Goal: Task Accomplishment & Management: Complete application form

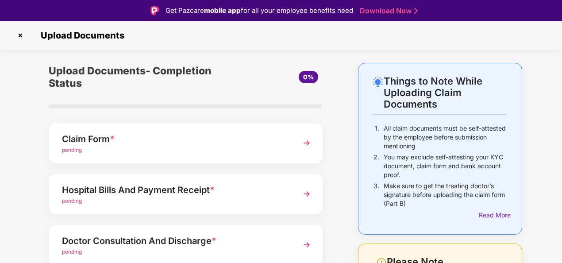
click at [193, 142] on div "Claim Form *" at bounding box center [175, 139] width 226 height 14
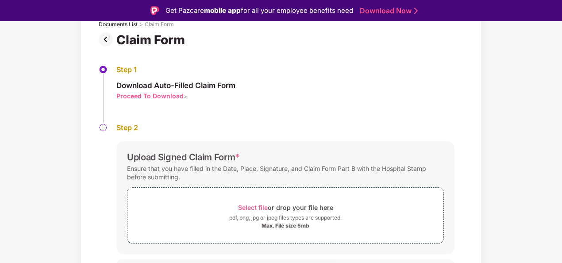
scroll to position [79, 0]
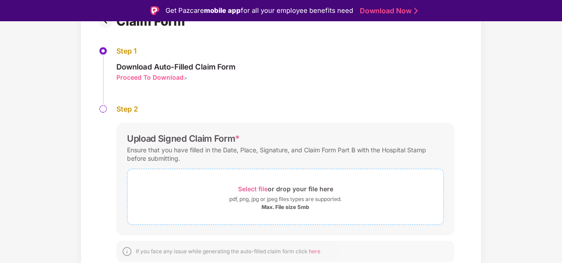
click at [257, 186] on span "Select file" at bounding box center [253, 189] width 30 height 8
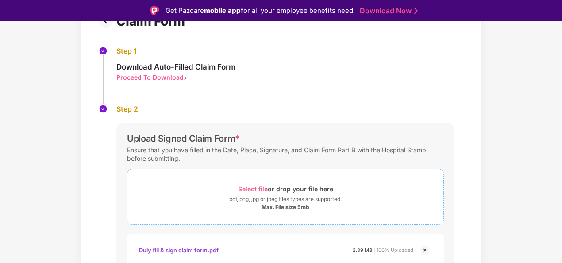
scroll to position [142, 0]
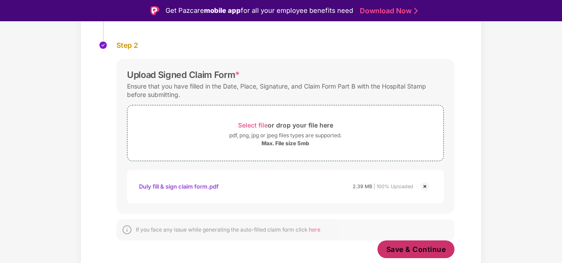
click at [418, 246] on span "Save & Continue" at bounding box center [416, 249] width 60 height 10
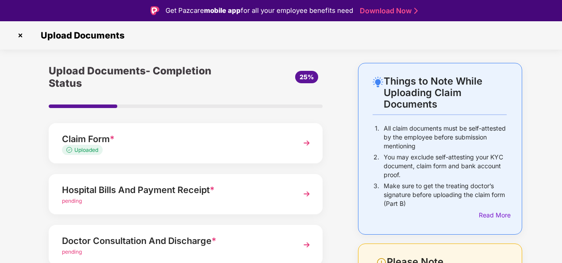
click at [238, 185] on div "Hospital Bills And Payment Receipt *" at bounding box center [175, 190] width 226 height 14
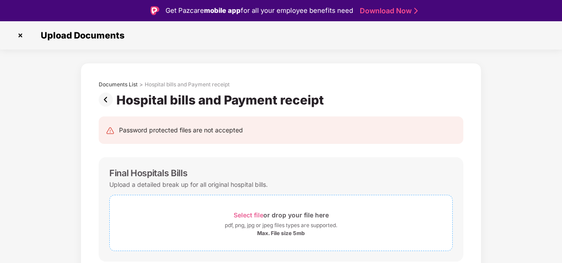
click at [250, 217] on span "Select file" at bounding box center [249, 215] width 30 height 8
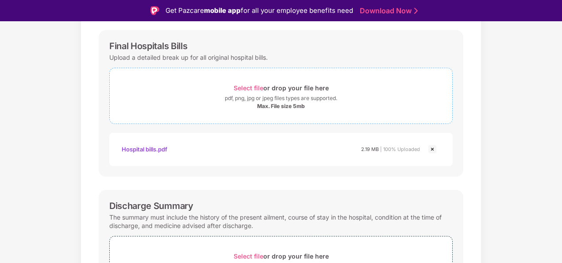
scroll to position [127, 0]
click at [134, 144] on div "Hospital bills.pdf" at bounding box center [145, 148] width 46 height 15
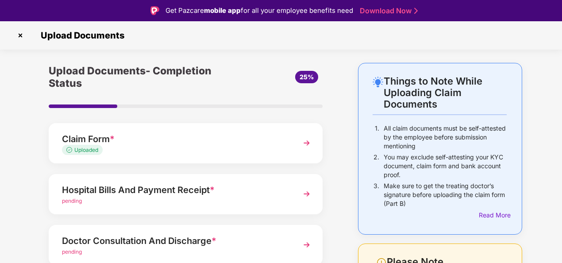
click at [159, 179] on div "Hospital Bills And Payment Receipt * pending" at bounding box center [186, 194] width 274 height 40
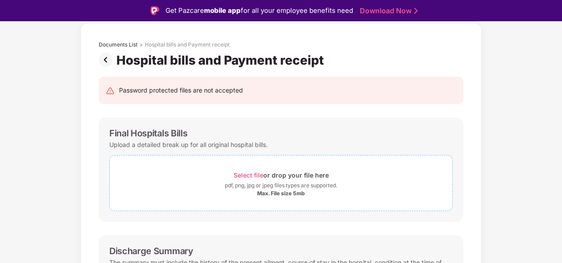
scroll to position [26, 0]
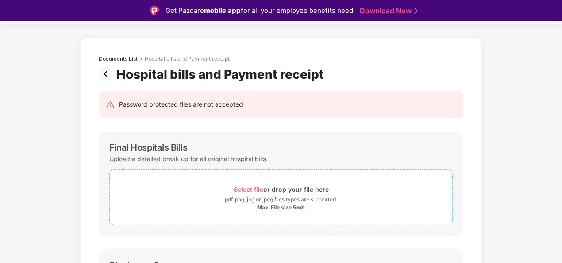
click at [261, 187] on span "Select file" at bounding box center [249, 189] width 30 height 8
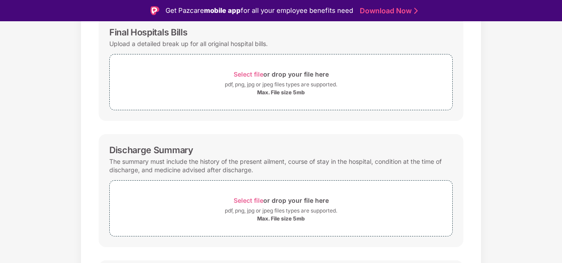
scroll to position [139, 0]
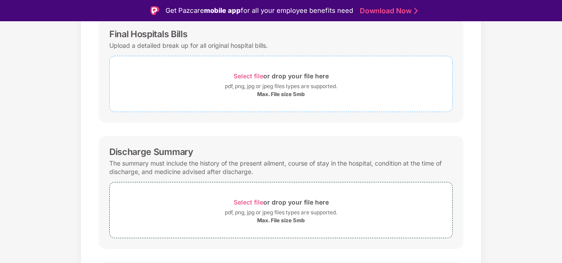
click at [245, 74] on span "Select file" at bounding box center [249, 76] width 30 height 8
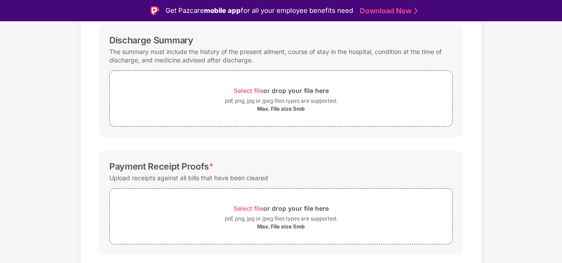
scroll to position [293, 0]
click at [244, 90] on span "Select file" at bounding box center [249, 90] width 30 height 8
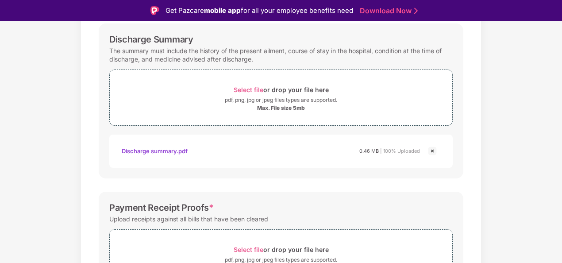
scroll to position [357, 0]
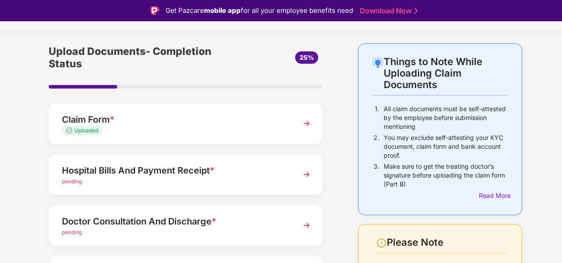
scroll to position [38, 0]
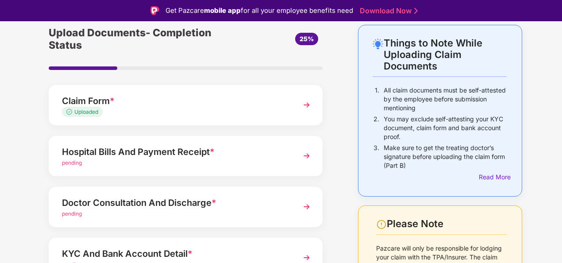
click at [237, 165] on div "pending" at bounding box center [175, 163] width 226 height 8
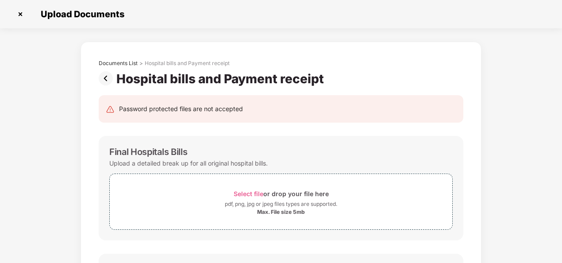
click at [21, 15] on img at bounding box center [20, 14] width 14 height 14
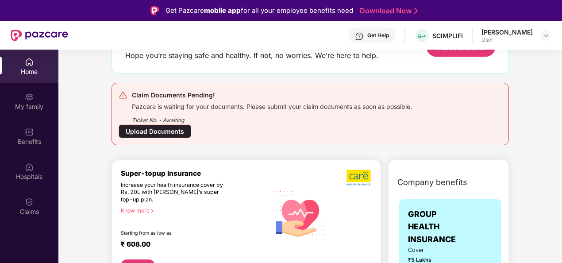
scroll to position [71, 0]
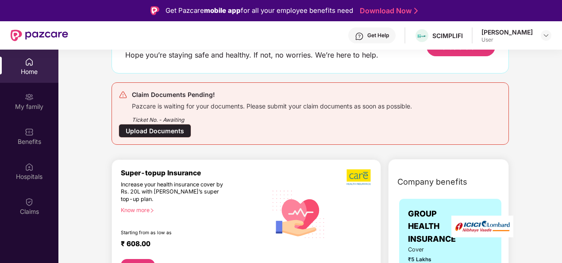
click at [154, 131] on div "Upload Documents" at bounding box center [155, 131] width 73 height 14
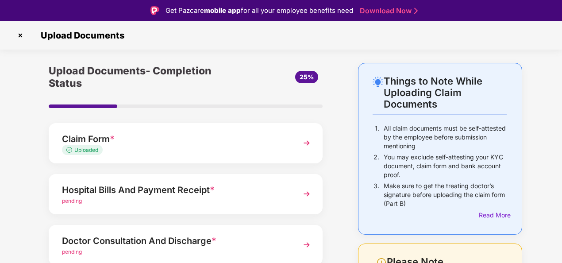
scroll to position [42, 0]
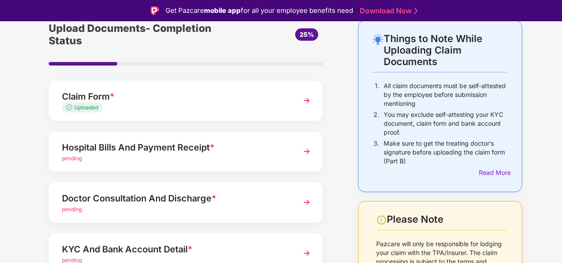
click at [197, 158] on div "pending" at bounding box center [175, 158] width 226 height 8
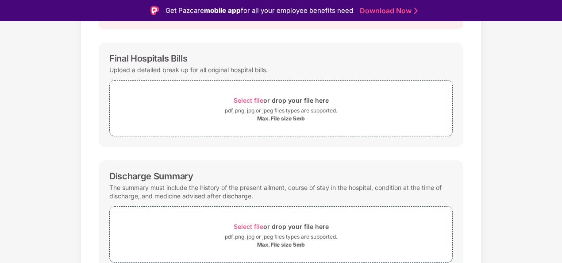
scroll to position [117, 0]
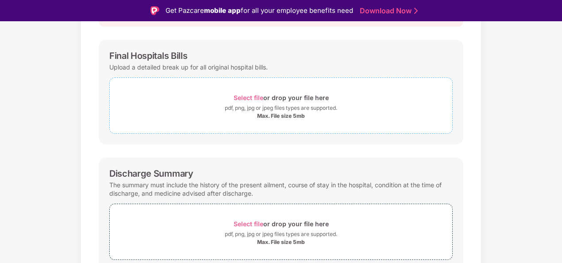
click at [244, 96] on span "Select file" at bounding box center [249, 98] width 30 height 8
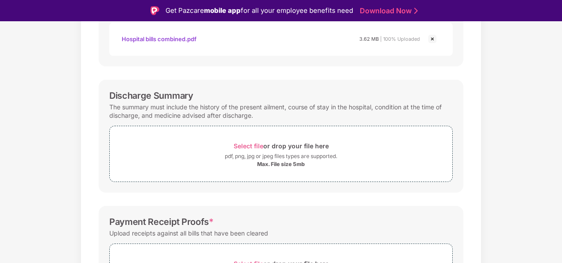
scroll to position [246, 0]
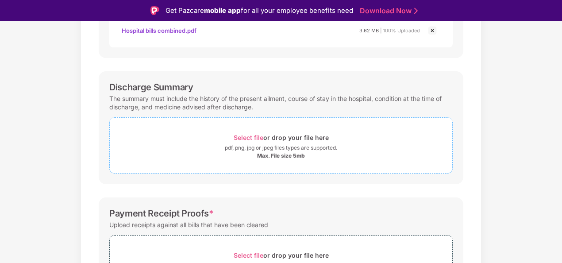
click at [242, 137] on span "Select file" at bounding box center [249, 138] width 30 height 8
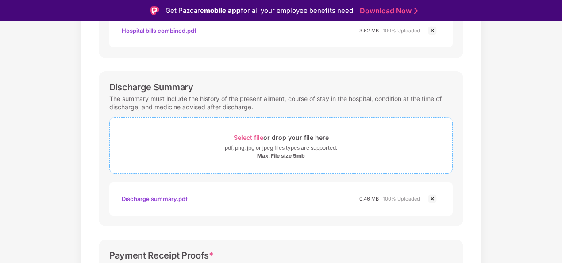
scroll to position [357, 0]
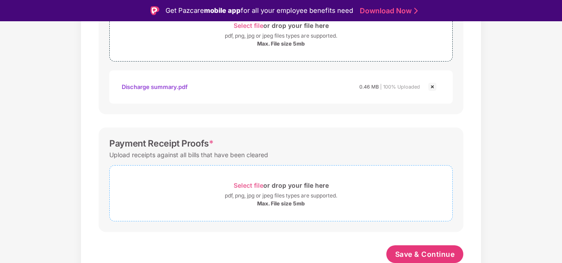
click at [246, 182] on span "Select file" at bounding box center [249, 185] width 30 height 8
click at [403, 242] on div "Password protected files are not accepted Final Hospitals Bills Upload a detail…" at bounding box center [280, 15] width 391 height 530
click at [407, 250] on span "Save & Continue" at bounding box center [425, 254] width 60 height 10
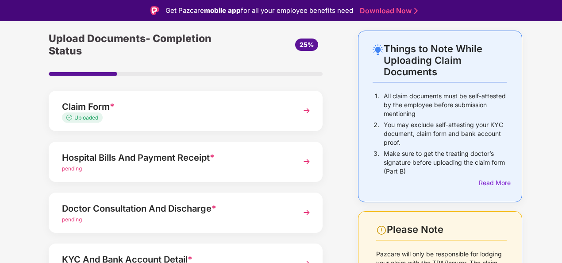
scroll to position [33, 0]
click at [201, 165] on div "pending" at bounding box center [175, 168] width 226 height 8
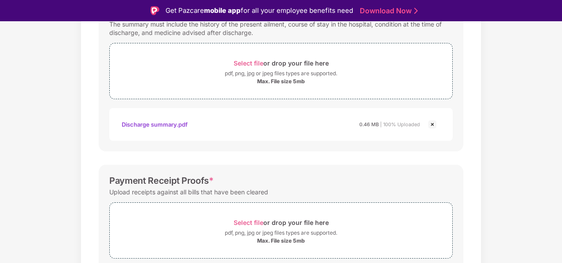
scroll to position [357, 0]
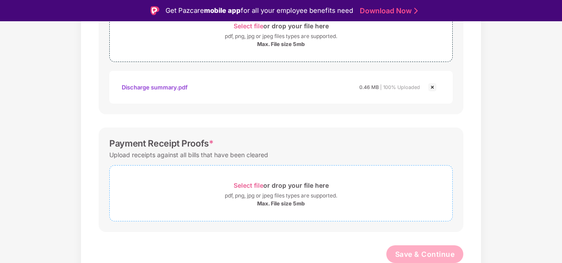
click at [246, 181] on span "Select file" at bounding box center [249, 185] width 30 height 8
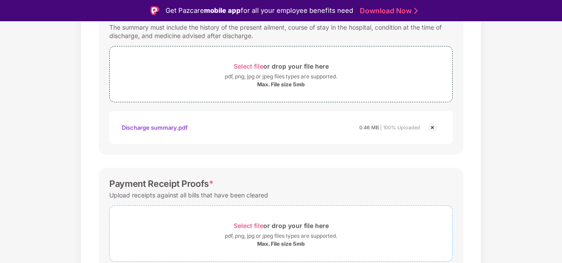
scroll to position [399, 0]
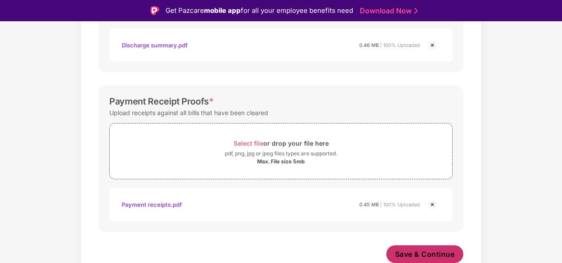
click at [426, 254] on span "Save & Continue" at bounding box center [425, 254] width 60 height 10
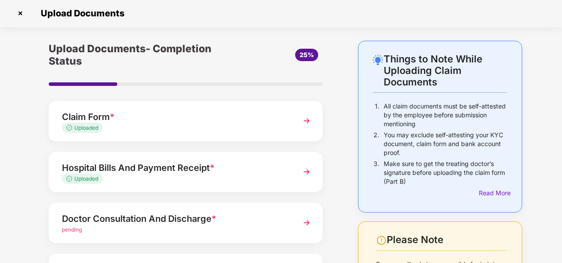
scroll to position [0, 0]
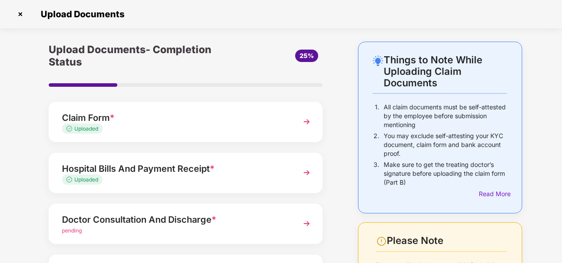
click at [197, 214] on div "Doctor Consultation And Discharge *" at bounding box center [175, 219] width 226 height 14
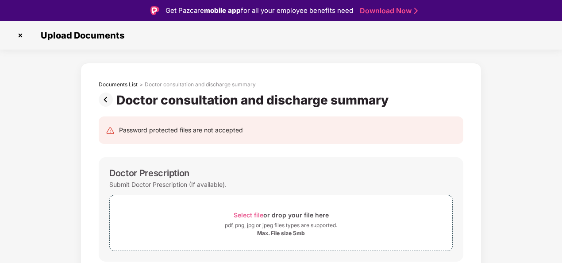
scroll to position [73, 0]
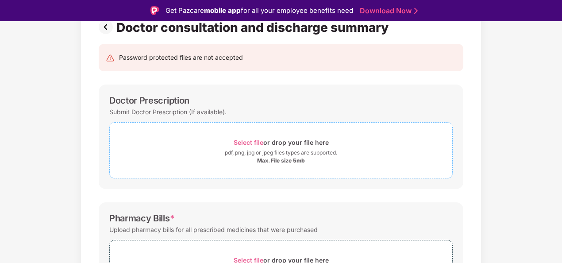
click at [236, 138] on div "Select file or drop your file here" at bounding box center [281, 142] width 95 height 12
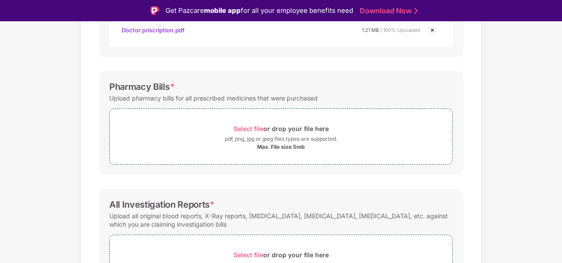
scroll to position [246, 0]
click at [249, 123] on div "Select file or drop your file here" at bounding box center [281, 128] width 95 height 12
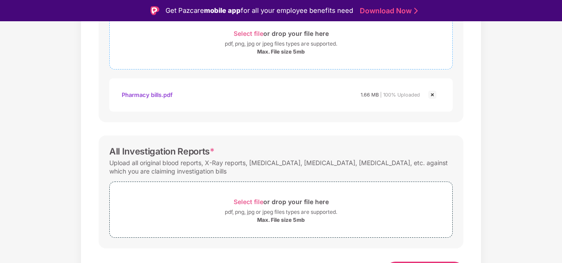
scroll to position [357, 0]
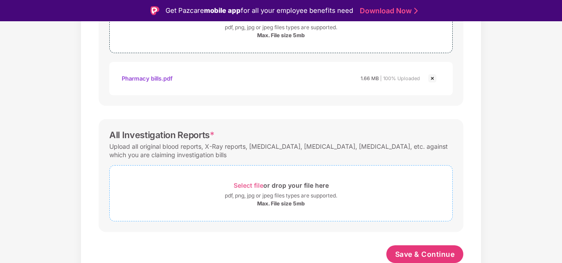
click at [249, 182] on span "Select file" at bounding box center [249, 185] width 30 height 8
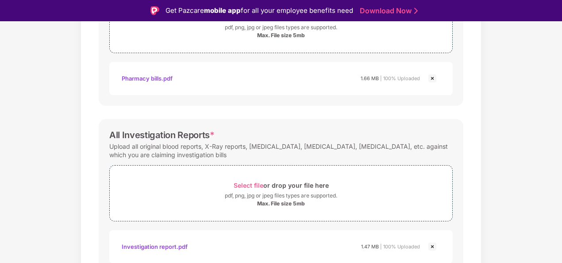
scroll to position [399, 0]
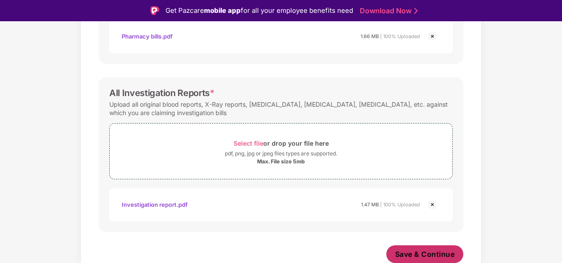
click at [427, 246] on button "Save & Continue" at bounding box center [424, 254] width 77 height 18
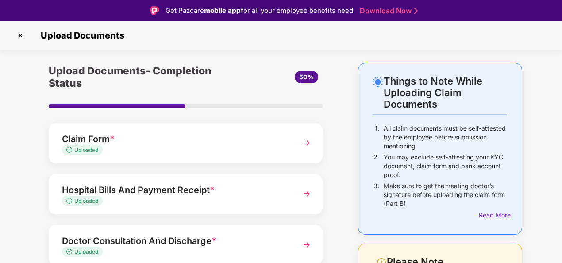
scroll to position [141, 0]
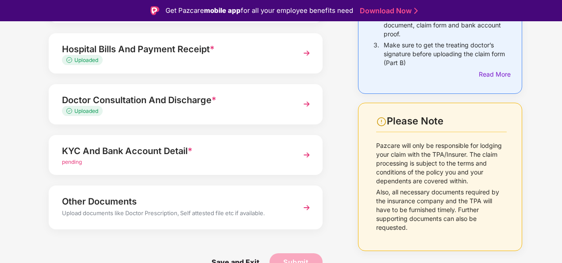
click at [242, 167] on div "KYC And Bank Account Detail * pending" at bounding box center [186, 155] width 274 height 40
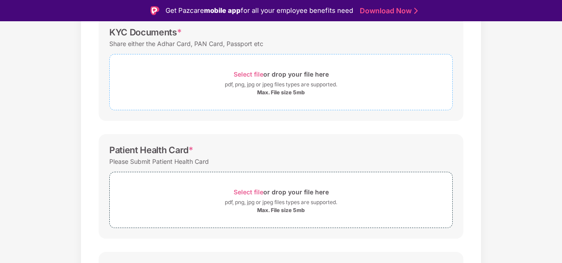
click at [241, 73] on span "Select file" at bounding box center [249, 74] width 30 height 8
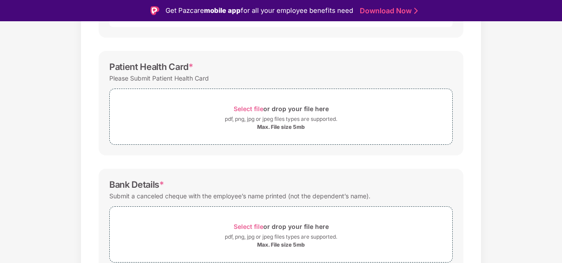
scroll to position [266, 0]
click at [246, 107] on span "Select file" at bounding box center [249, 108] width 30 height 8
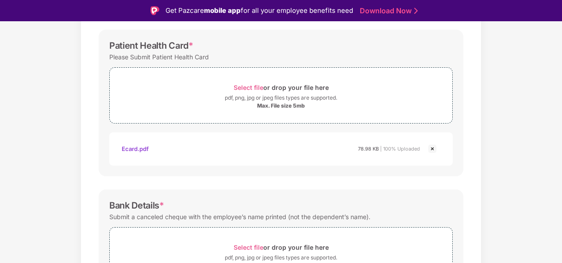
scroll to position [349, 0]
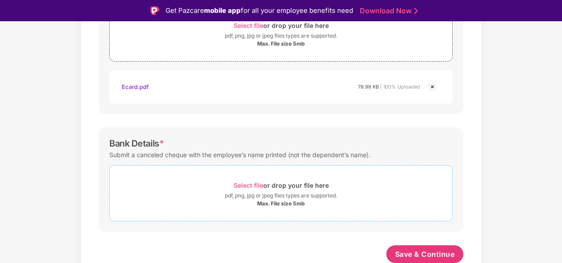
click at [252, 183] on span "Select file" at bounding box center [249, 185] width 30 height 8
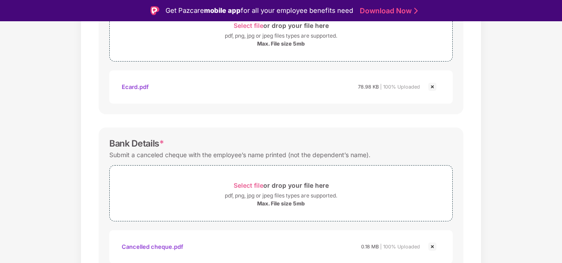
scroll to position [391, 0]
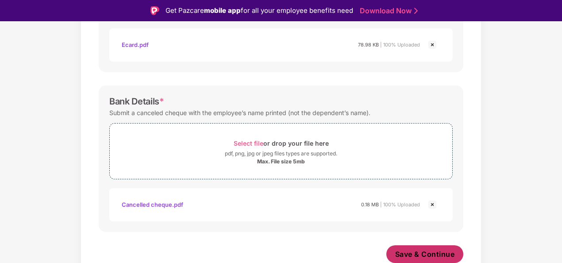
click at [402, 249] on span "Save & Continue" at bounding box center [425, 254] width 60 height 10
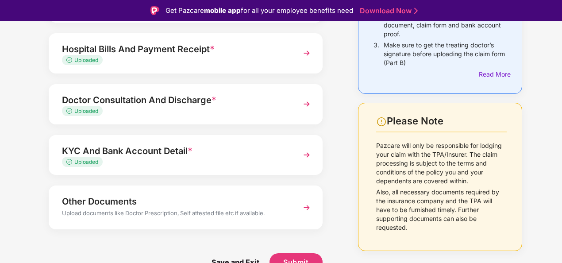
scroll to position [21, 0]
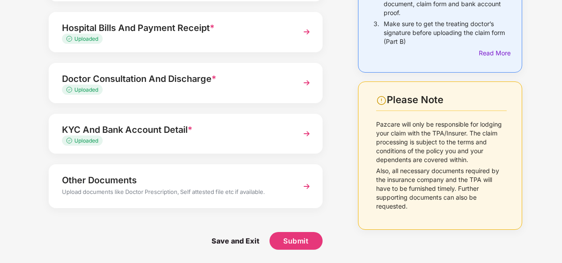
click at [215, 193] on div "Upload documents like Doctor Prescription, Self attested file etc if available." at bounding box center [175, 193] width 226 height 12
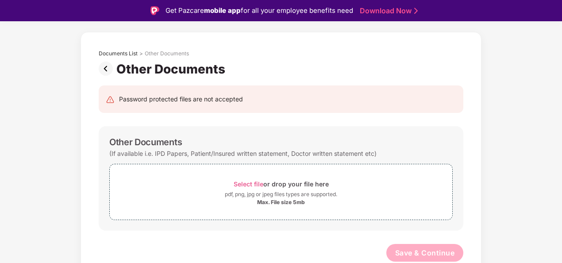
scroll to position [30, 0]
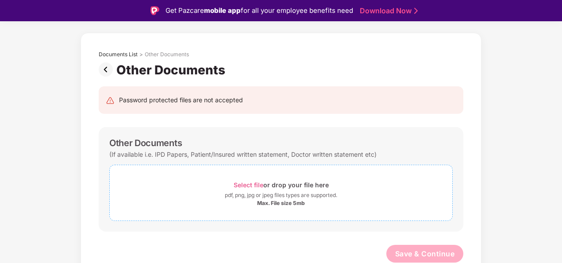
click at [243, 183] on span "Select file" at bounding box center [249, 185] width 30 height 8
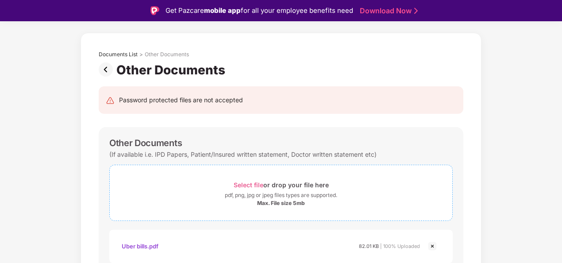
scroll to position [73, 0]
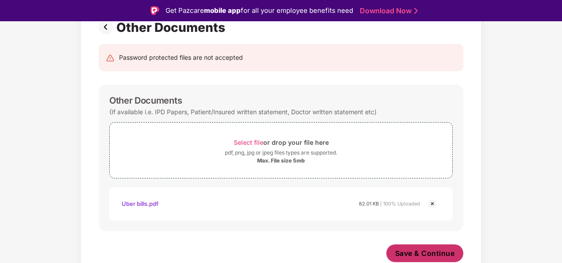
click at [422, 246] on button "Save & Continue" at bounding box center [424, 253] width 77 height 18
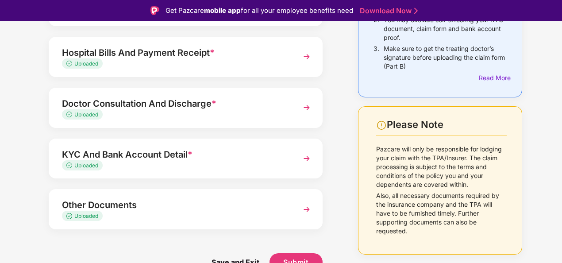
scroll to position [21, 0]
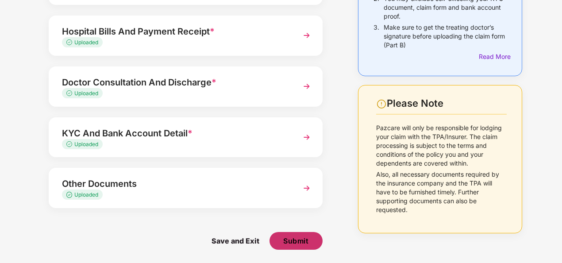
click at [291, 242] on span "Submit" at bounding box center [295, 241] width 25 height 10
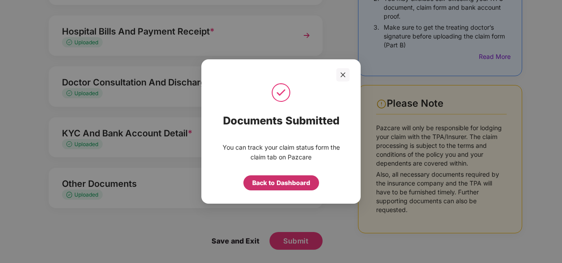
click at [273, 182] on div "Back to Dashboard" at bounding box center [281, 183] width 58 height 10
